Goal: Book appointment/travel/reservation

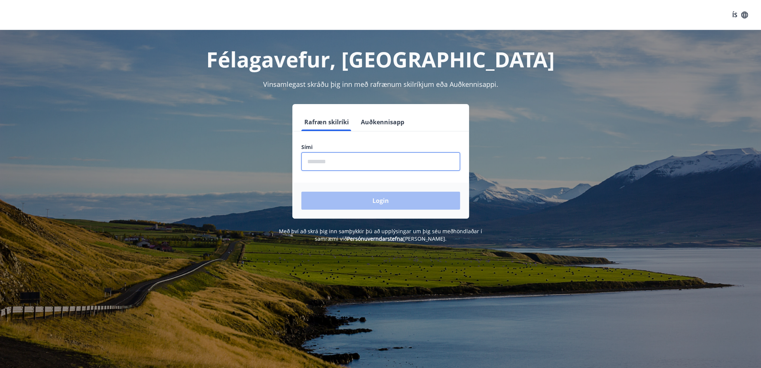
click at [373, 165] on input "phone" at bounding box center [380, 161] width 159 height 18
type input "********"
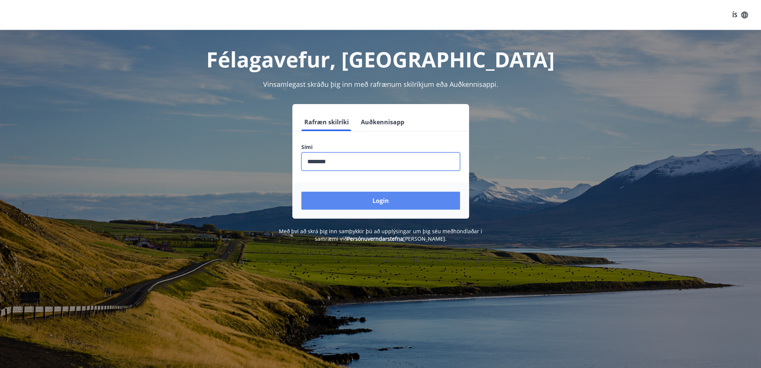
click at [366, 199] on button "Login" at bounding box center [380, 201] width 159 height 18
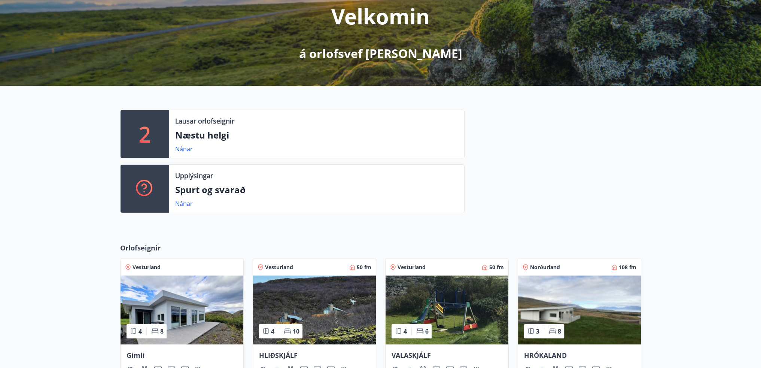
scroll to position [150, 0]
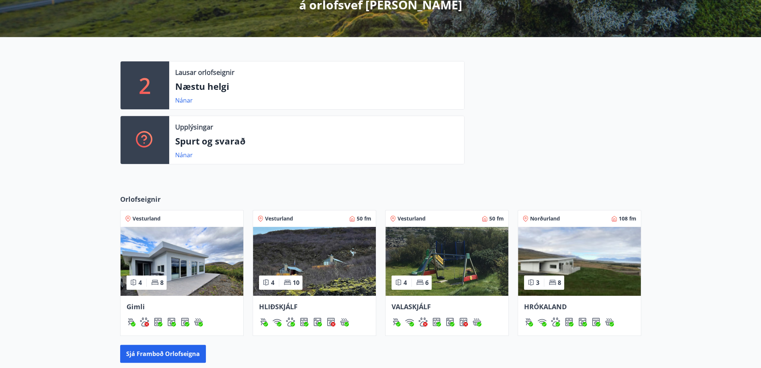
click at [596, 276] on img at bounding box center [579, 261] width 123 height 69
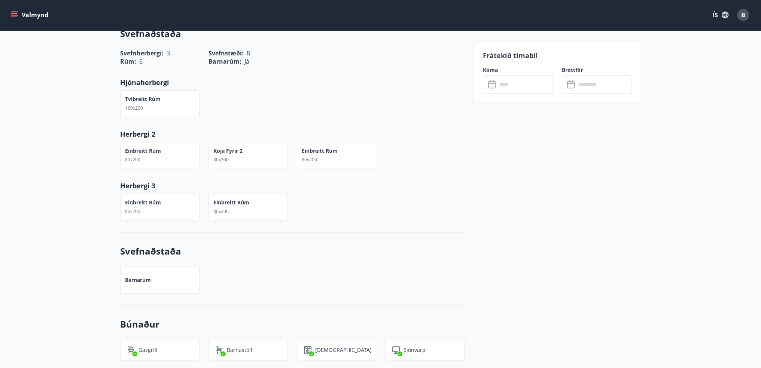
scroll to position [490, 0]
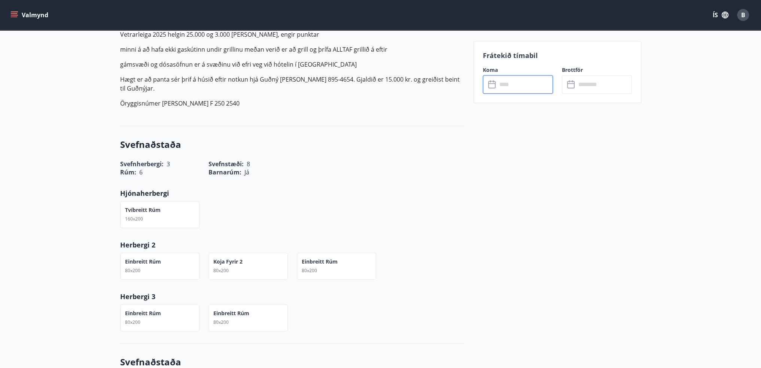
click at [542, 88] on input "text" at bounding box center [525, 84] width 56 height 18
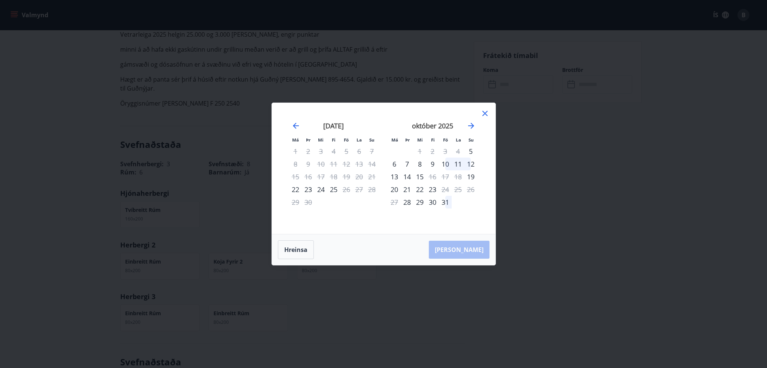
click at [487, 115] on icon at bounding box center [484, 113] width 9 height 9
